Goal: Navigation & Orientation: Find specific page/section

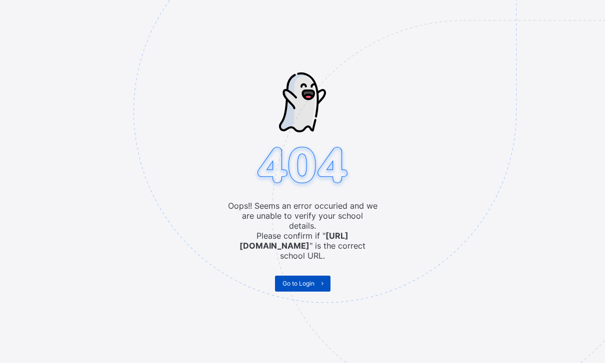
click at [297, 280] on span "Go to Login" at bounding box center [298, 283] width 32 height 7
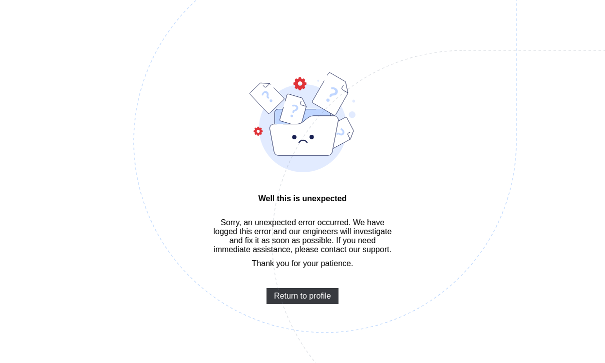
click at [329, 301] on img at bounding box center [393, 191] width 521 height 483
click at [331, 301] on span "Return to profile" at bounding box center [302, 296] width 57 height 9
